Goal: Information Seeking & Learning: Learn about a topic

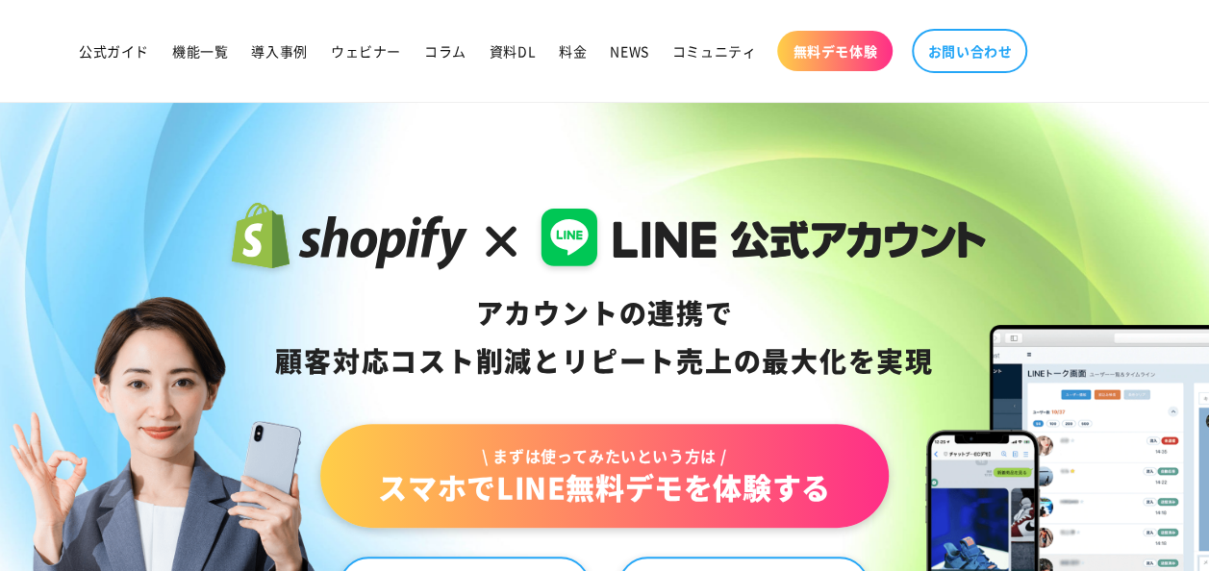
scroll to position [62, 0]
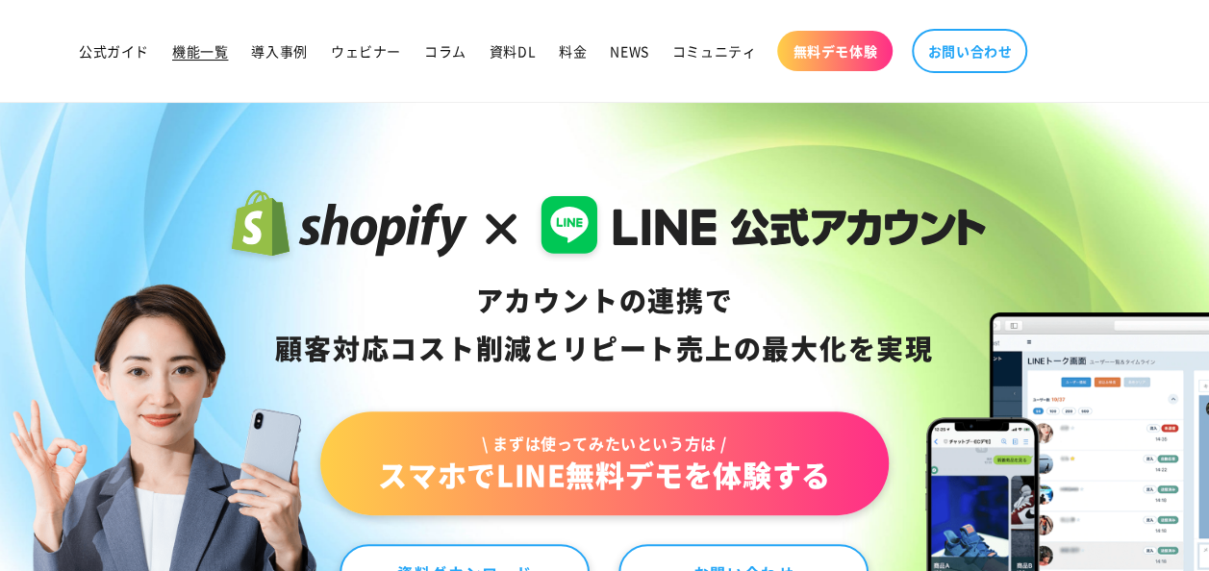
click at [213, 54] on span "機能一覧" at bounding box center [200, 50] width 56 height 17
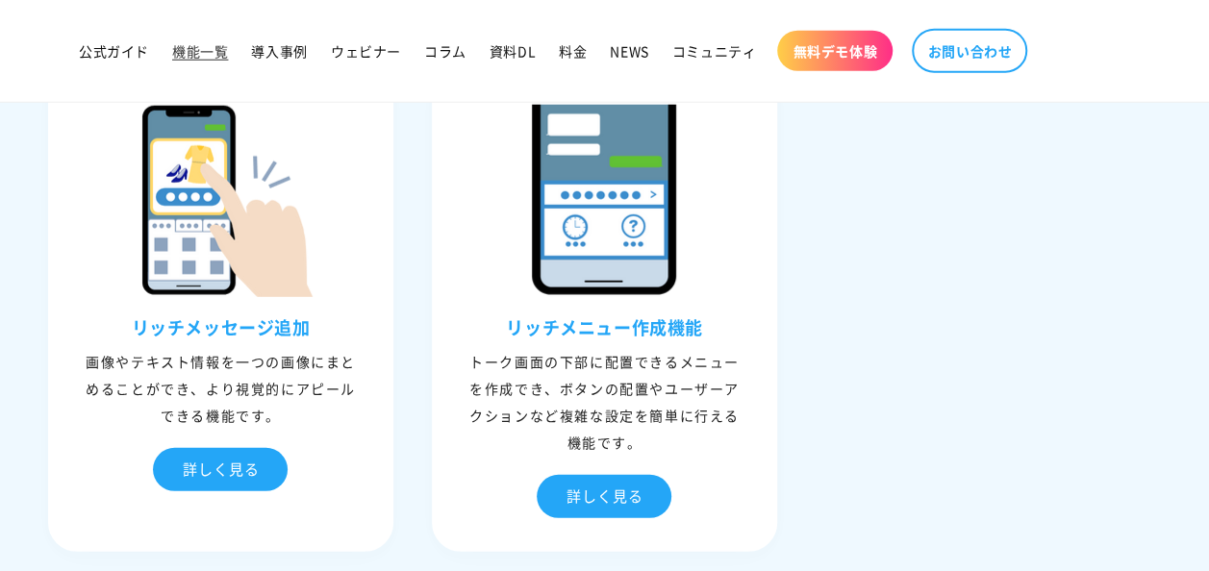
scroll to position [2536, 0]
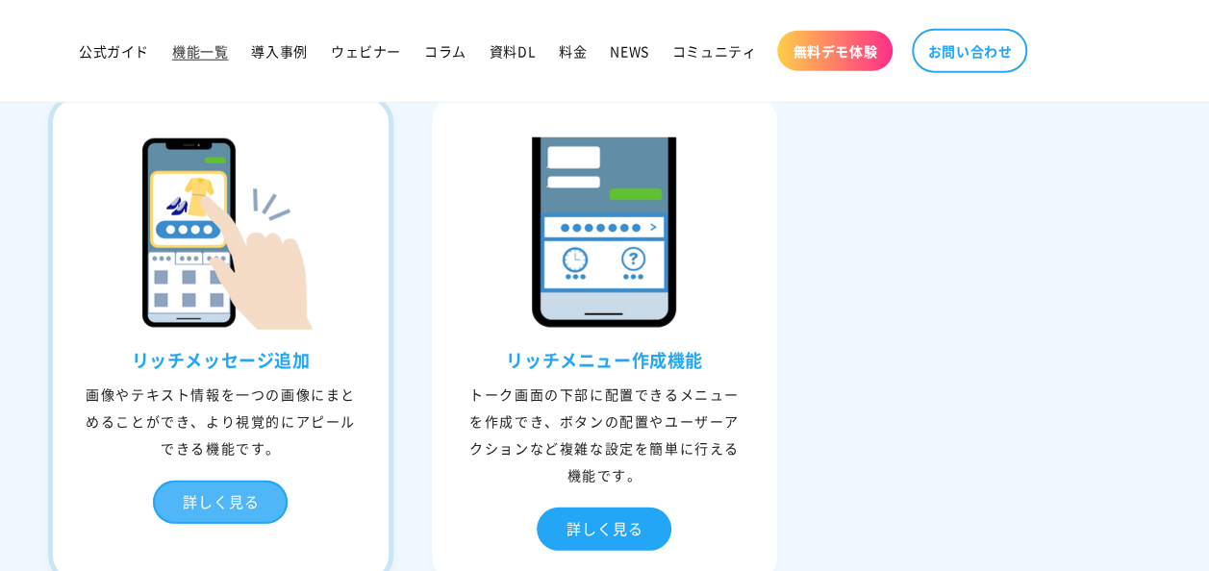
click at [223, 494] on div "詳しく見る" at bounding box center [220, 502] width 135 height 43
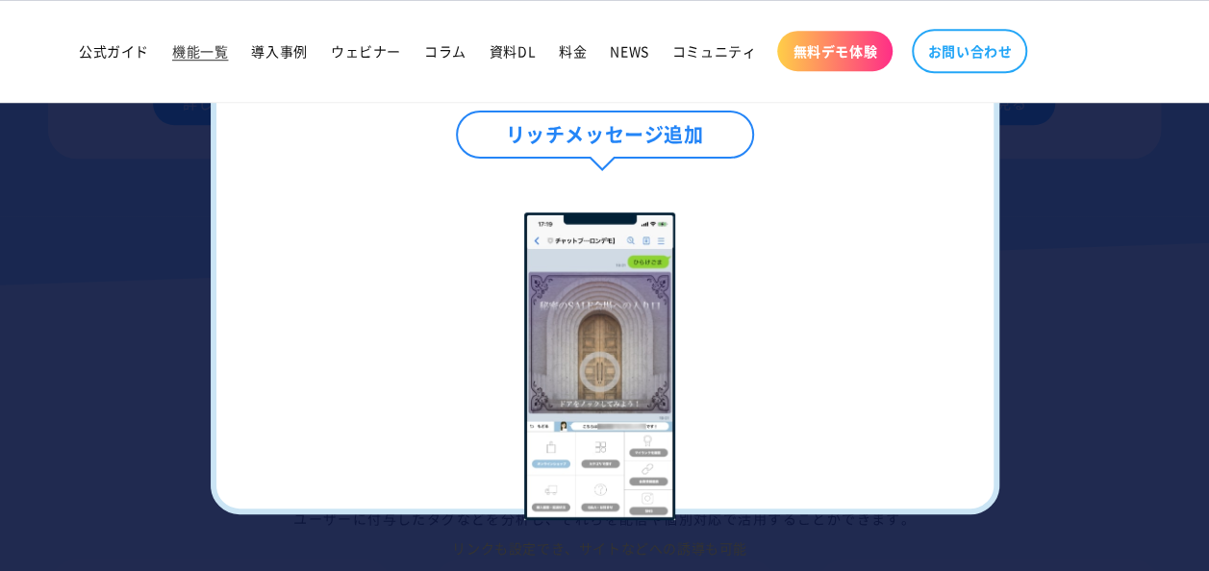
scroll to position [4801, 0]
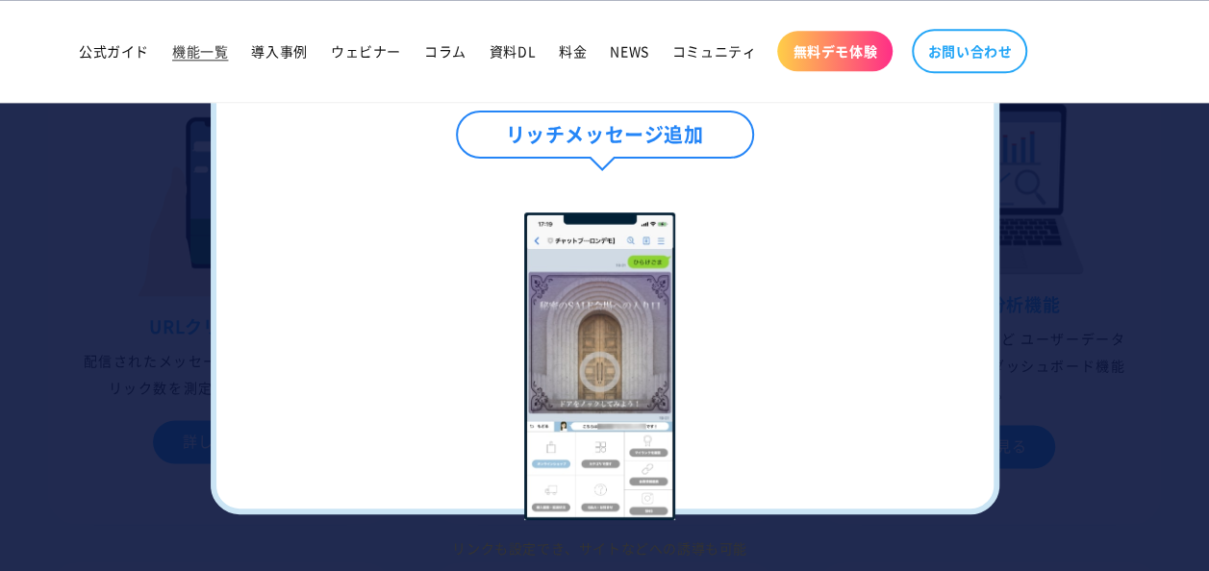
click at [679, 125] on h4 "リッチメッセージ追加" at bounding box center [605, 135] width 298 height 48
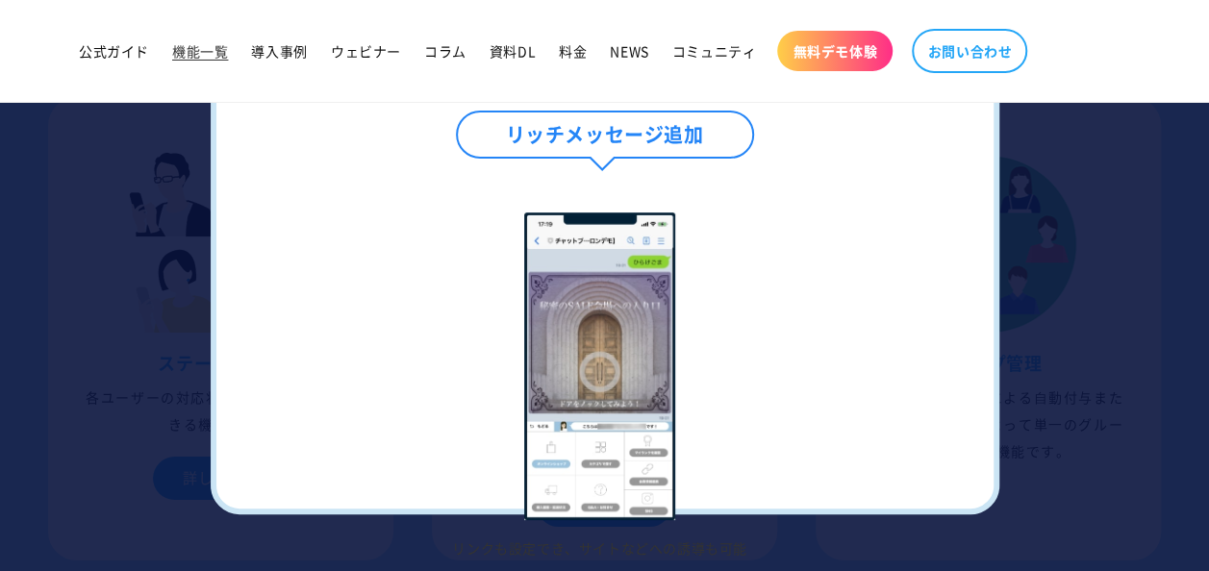
scroll to position [1716, 0]
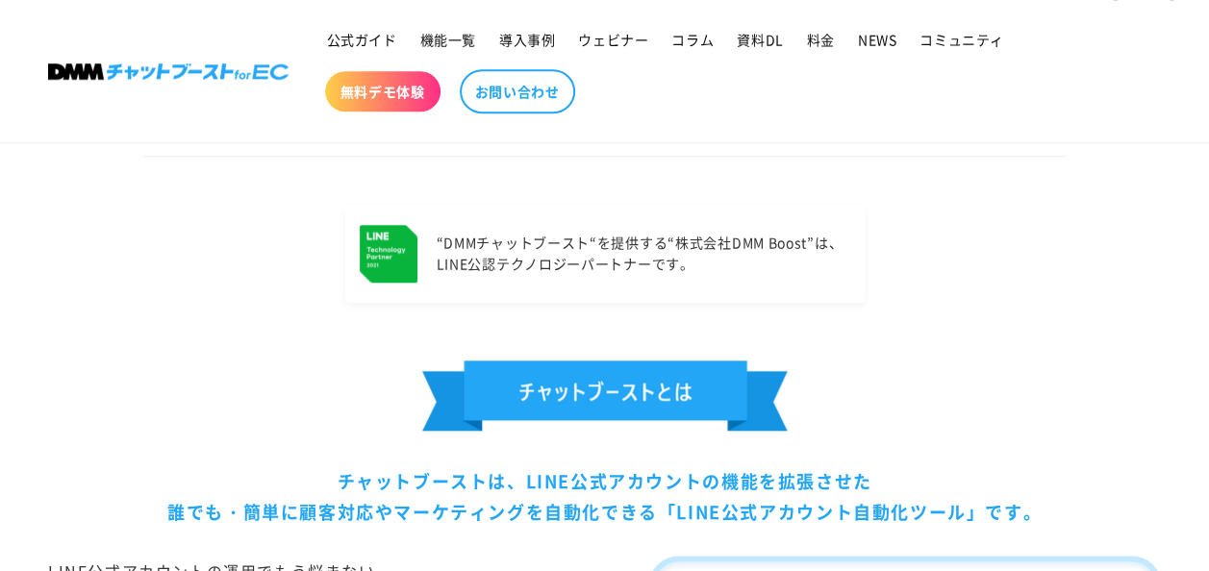
scroll to position [721, 0]
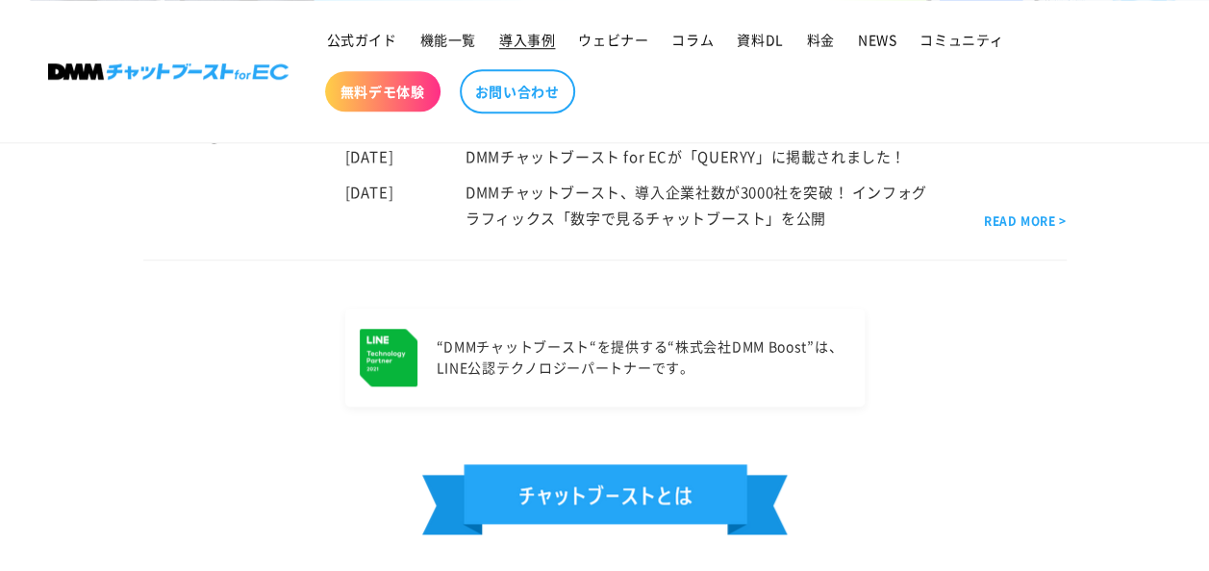
click at [535, 45] on span "導入事例" at bounding box center [527, 39] width 56 height 17
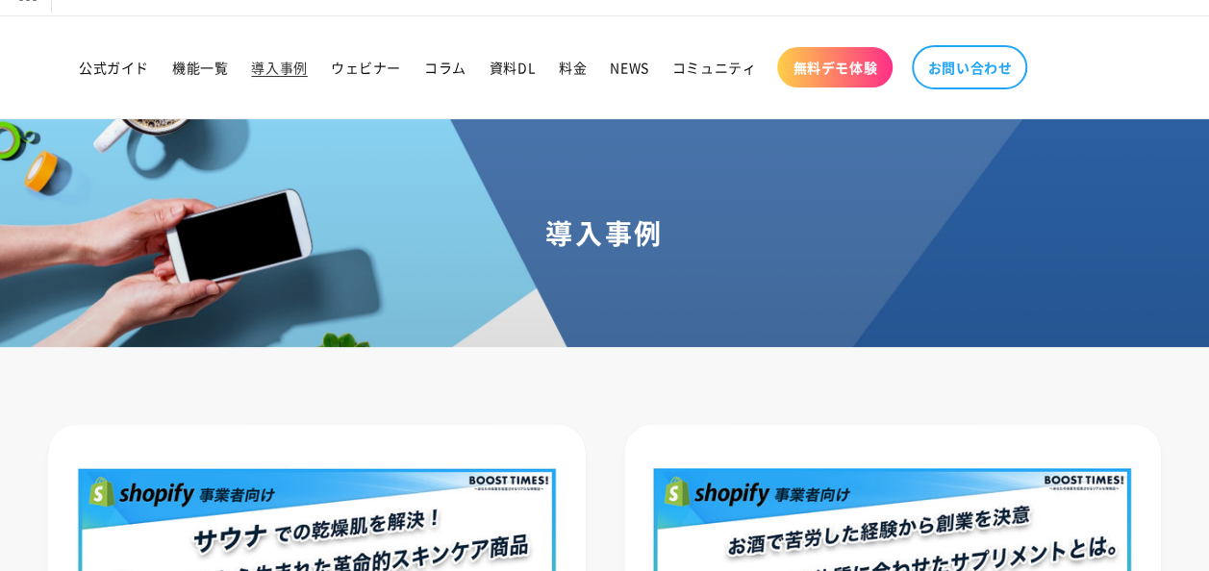
scroll to position [49, 0]
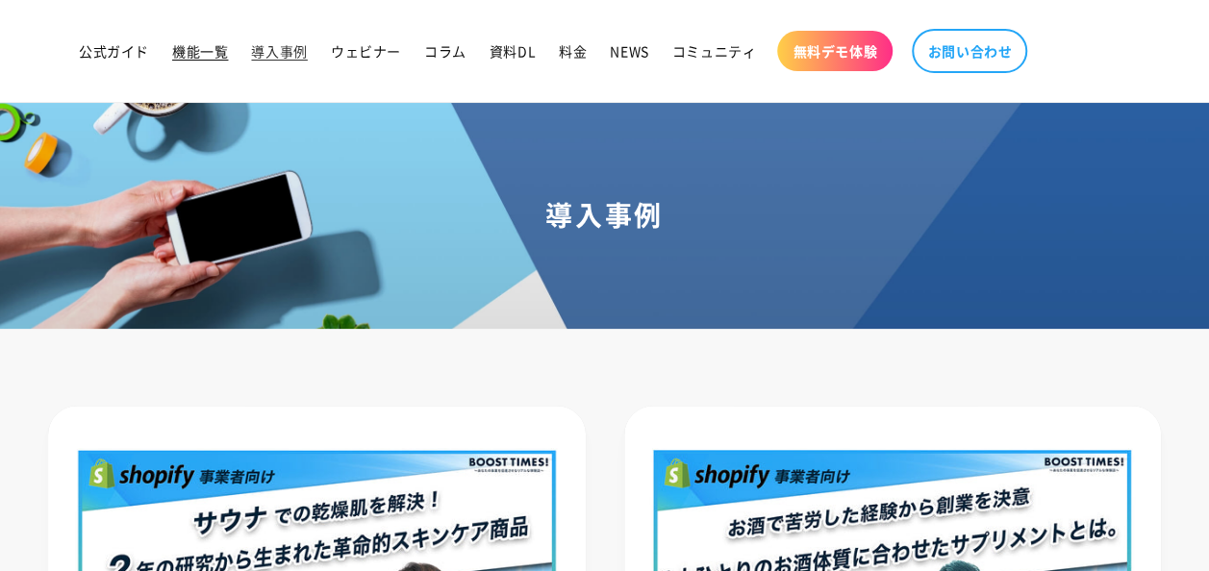
click at [197, 54] on span "機能一覧" at bounding box center [200, 50] width 56 height 17
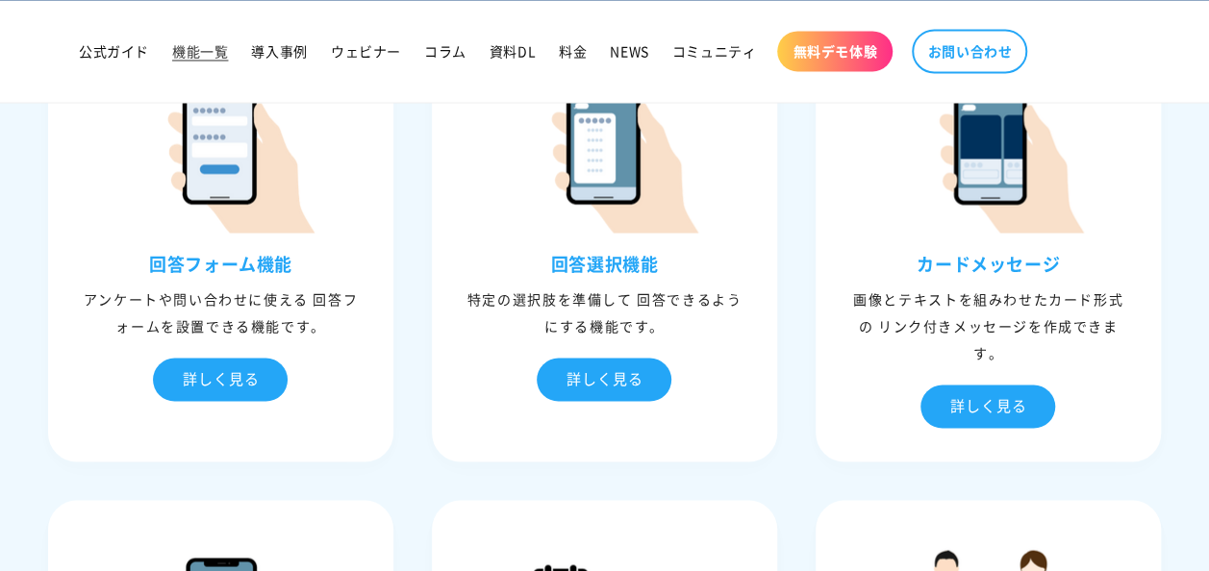
scroll to position [2099, 0]
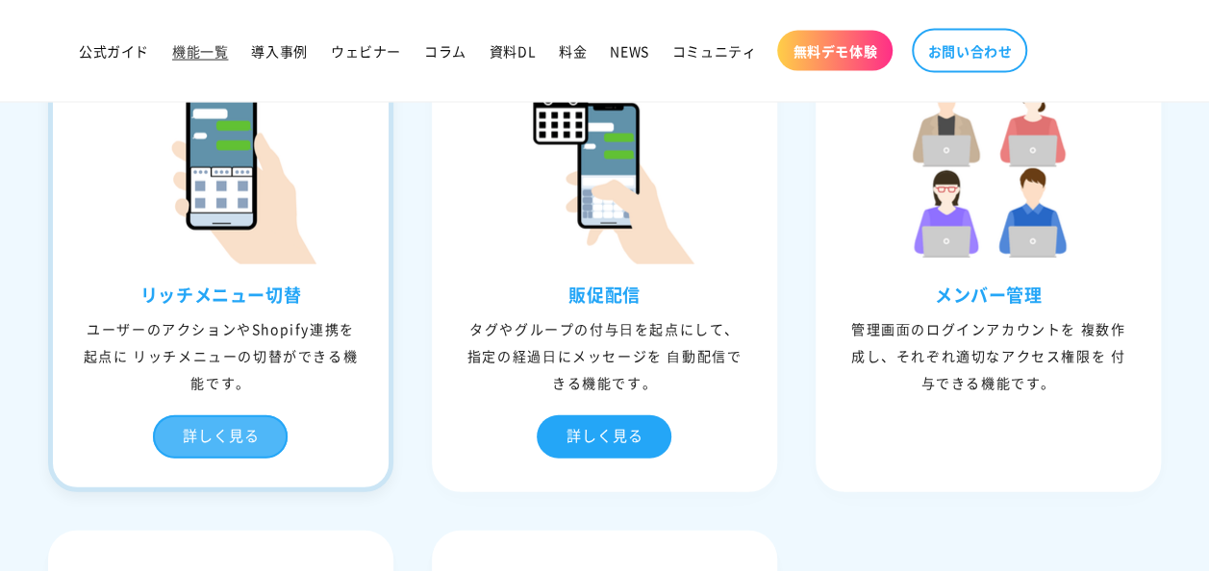
click at [223, 429] on div "詳しく見る" at bounding box center [220, 437] width 135 height 43
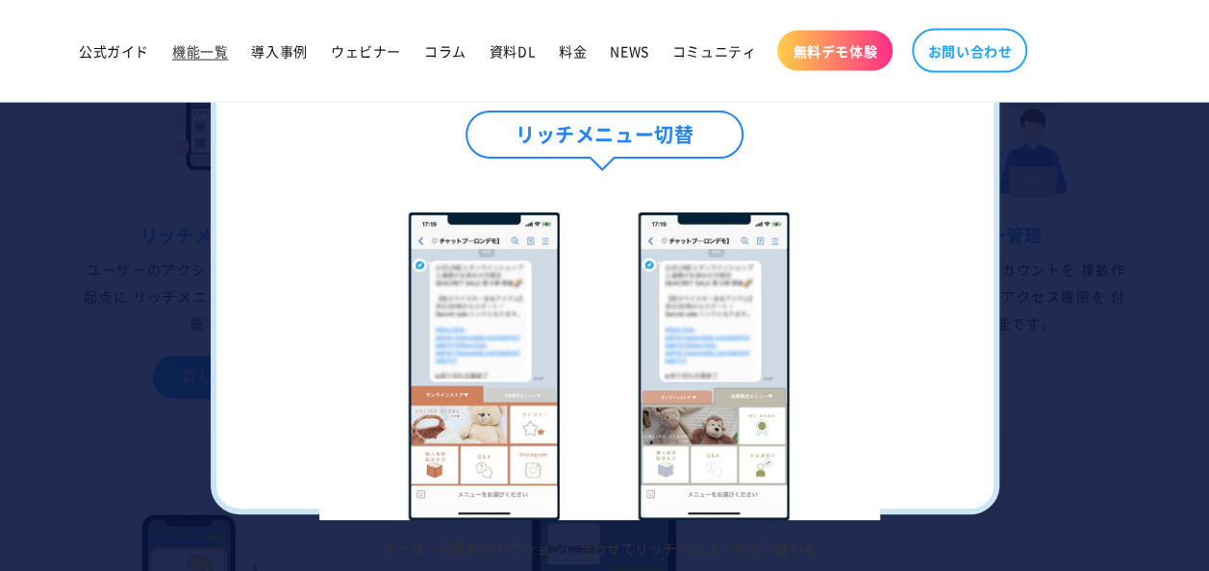
scroll to position [2164, 0]
click at [755, 400] on img at bounding box center [600, 367] width 562 height 308
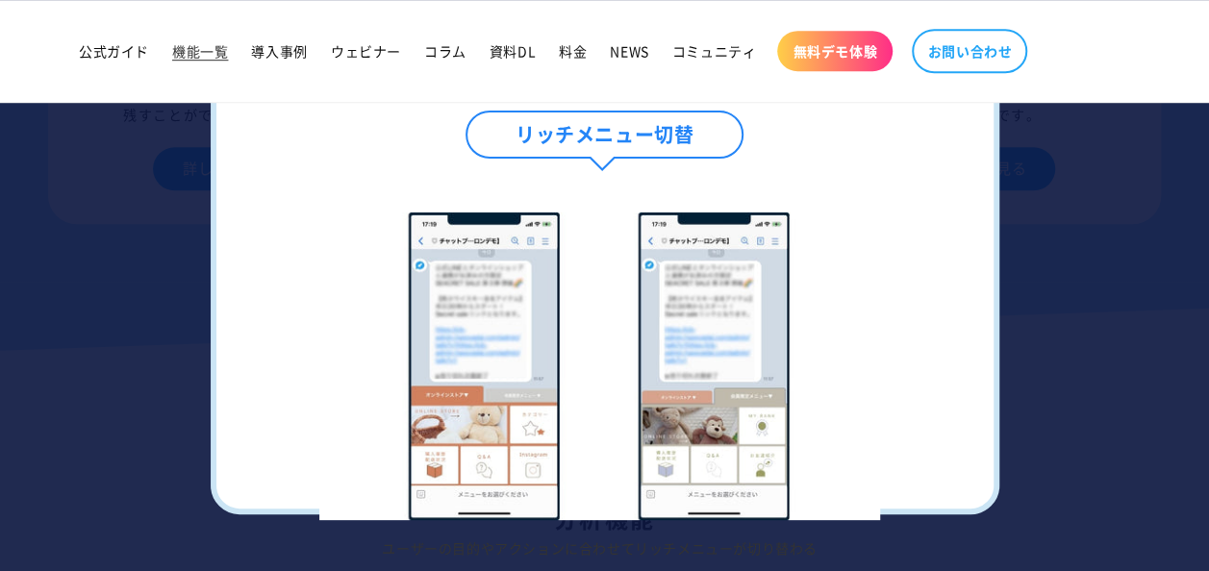
scroll to position [4242, 0]
click at [946, 379] on li "ユーザーの目的やアクションに合わせてリッチメニューが切り替わる" at bounding box center [600, 385] width 691 height 344
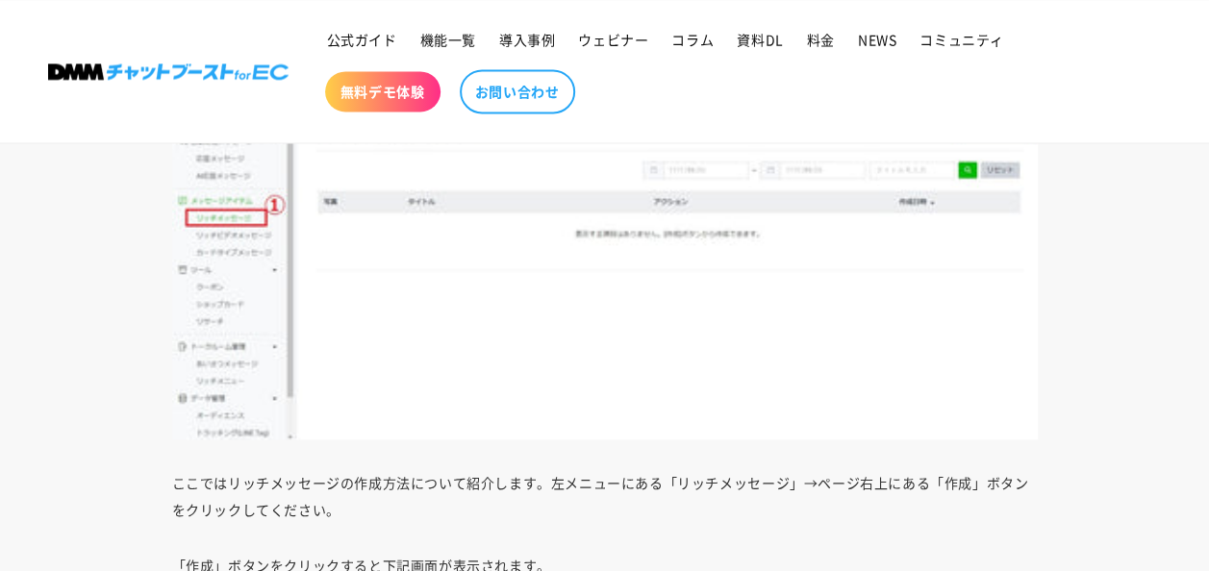
scroll to position [11932, 0]
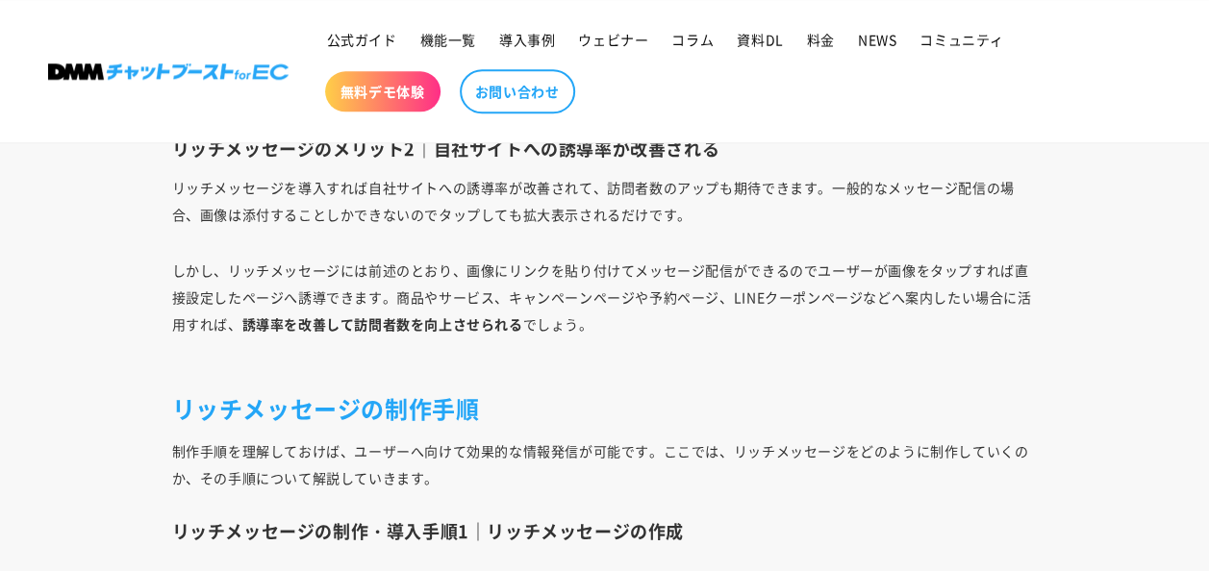
click at [1102, 386] on article "LINE公式アカウントで使うリッチメッセージの特徴・制作手順・配信方法を解説 [DATE] Share Share [URL][DOMAIN_NAME] リン…" at bounding box center [604, 61] width 1209 height 23508
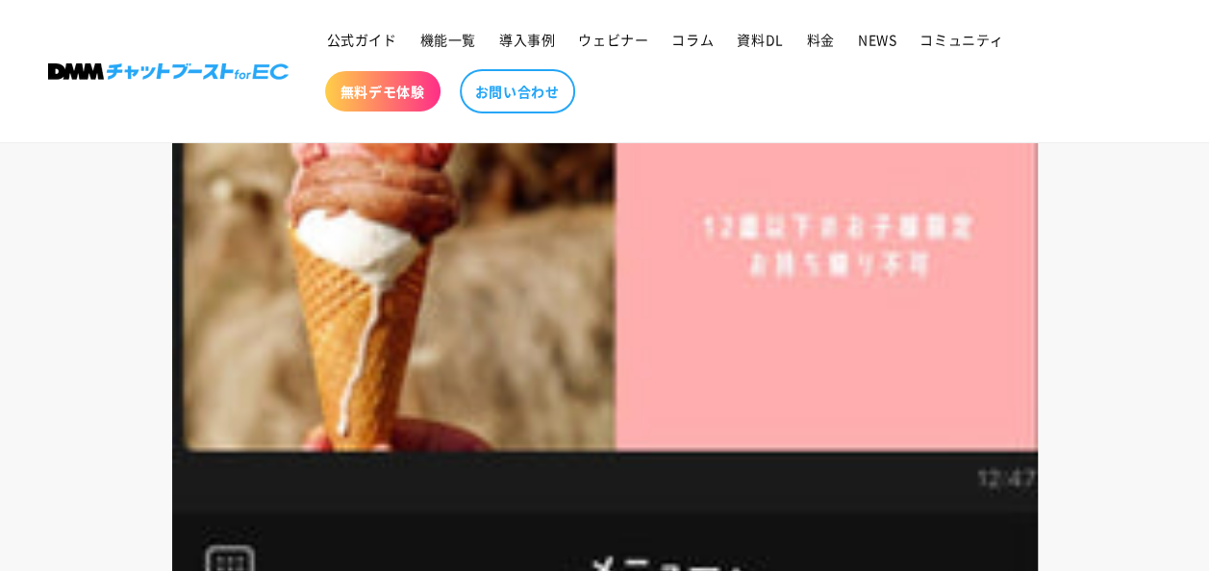
scroll to position [7363, 0]
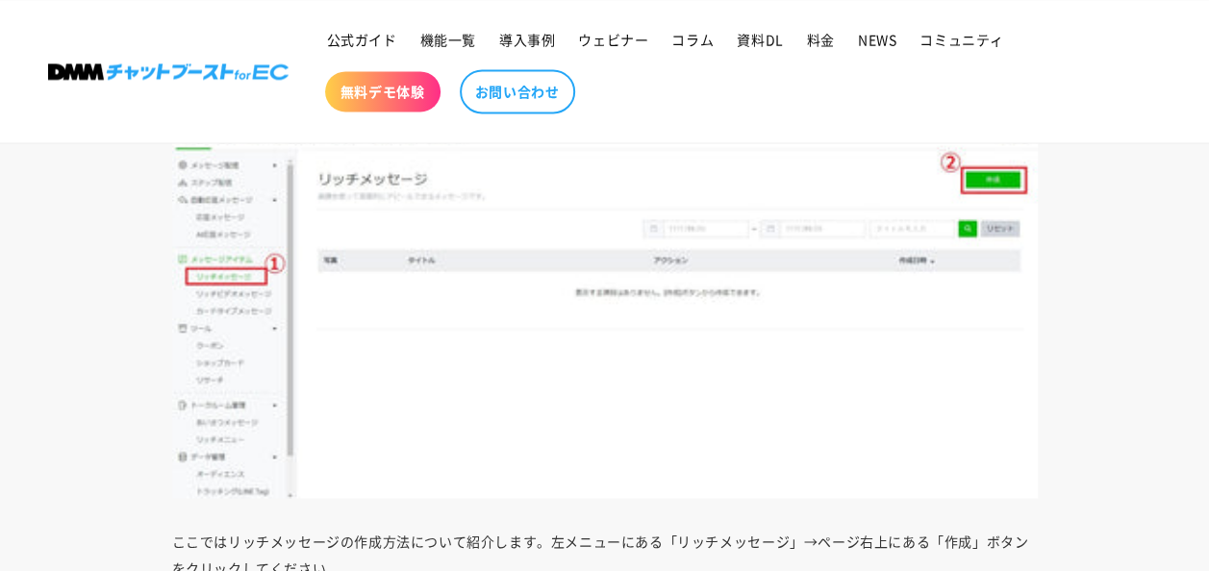
scroll to position [12343, 0]
